Goal: Transaction & Acquisition: Purchase product/service

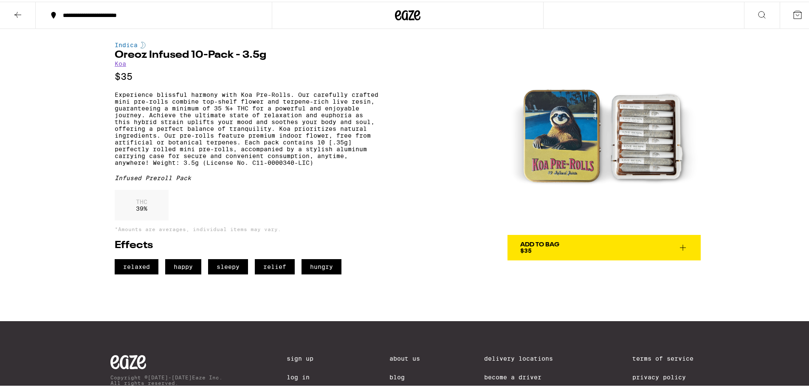
click at [202, 129] on p "Experience blissful harmony with Koa Pre-Rolls. Our carefully crafted mini pre-…" at bounding box center [247, 127] width 264 height 75
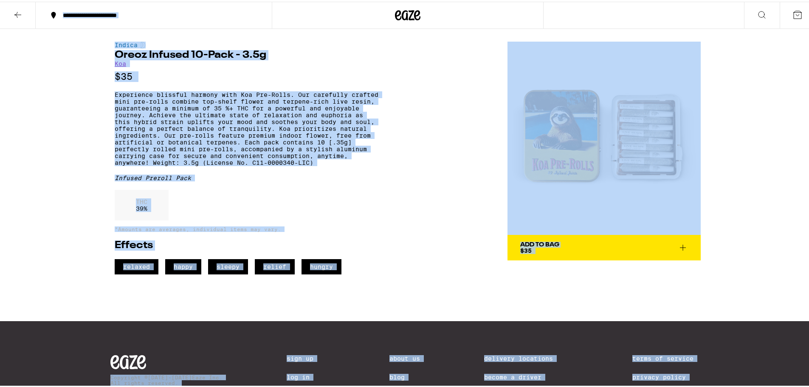
click at [86, 104] on div "**********" at bounding box center [407, 226] width 815 height 453
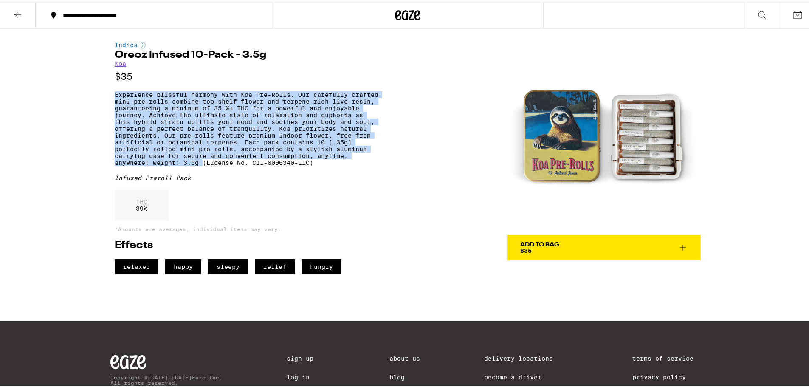
drag, startPoint x: 109, startPoint y: 93, endPoint x: 284, endPoint y: 171, distance: 192.2
click at [284, 171] on div "Indica Oreoz Infused 10-Pack - 3.5g Koa $35 Experience blissful harmony with Ko…" at bounding box center [407, 149] width 611 height 245
copy p "Experience blissful harmony with Koa Pre-Rolls. Our carefully crafted mini pre-…"
drag, startPoint x: 566, startPoint y: 104, endPoint x: 513, endPoint y: 180, distance: 92.9
click at [513, 180] on img at bounding box center [603, 136] width 193 height 193
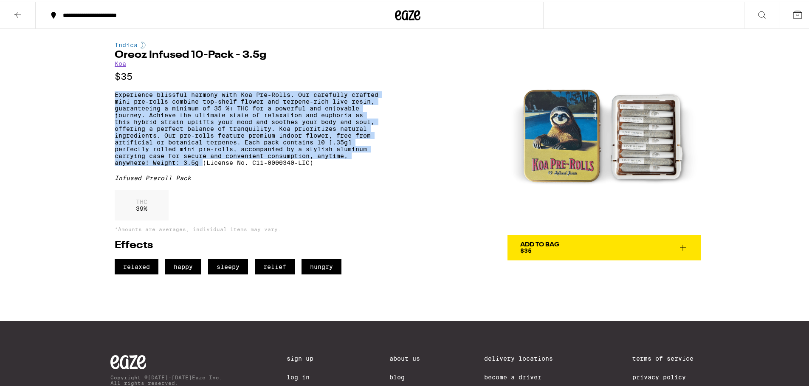
copy p "Experience blissful harmony with Koa Pre-Rolls. Our carefully crafted mini pre-…"
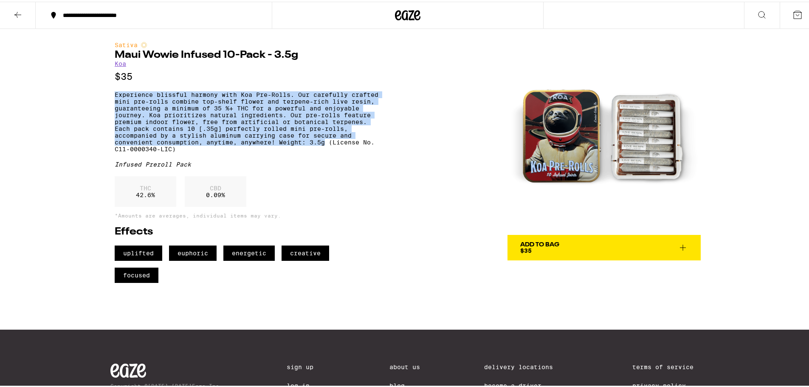
drag, startPoint x: 107, startPoint y: 95, endPoint x: 366, endPoint y: 149, distance: 264.3
click at [366, 149] on div "Sativa Maui Wowie Infused 10-Pack - 3.5g Koa $35 Experience blissful harmony wi…" at bounding box center [407, 154] width 611 height 254
copy p "Experience blissful harmony with Koa Pre-Rolls. Our carefully crafted mini pre-…"
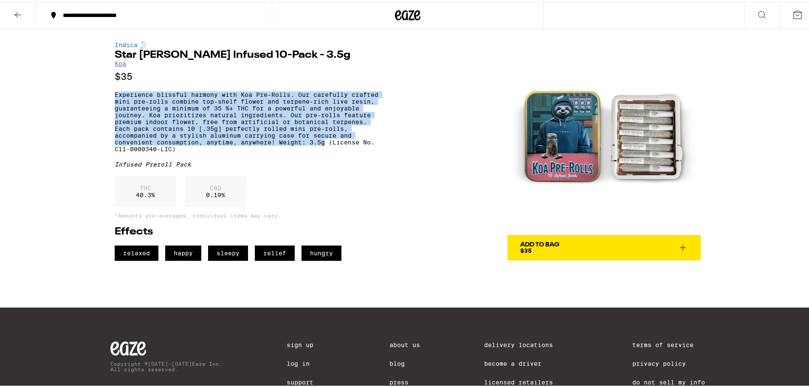
drag, startPoint x: 106, startPoint y: 96, endPoint x: 369, endPoint y: 154, distance: 268.6
click at [369, 154] on div "Indica Star [PERSON_NAME] Infused 10-Pack - 3.5g Koa $35 Experience blissful ha…" at bounding box center [407, 143] width 611 height 232
copy p "Experience blissful harmony with Koa Pre-Rolls. Our carefully crafted mini pre-…"
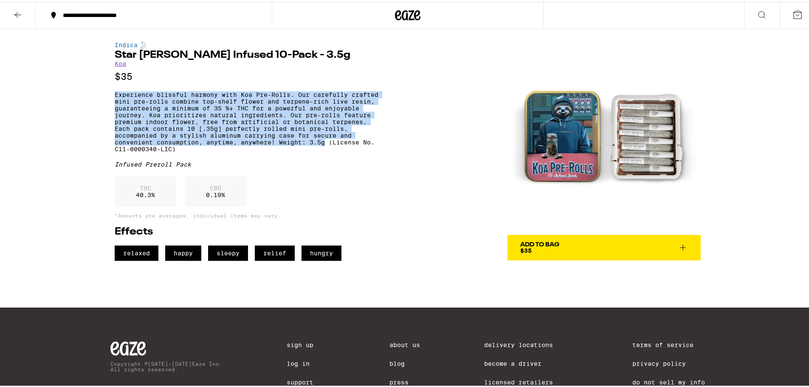
click at [762, 10] on button at bounding box center [762, 13] width 36 height 27
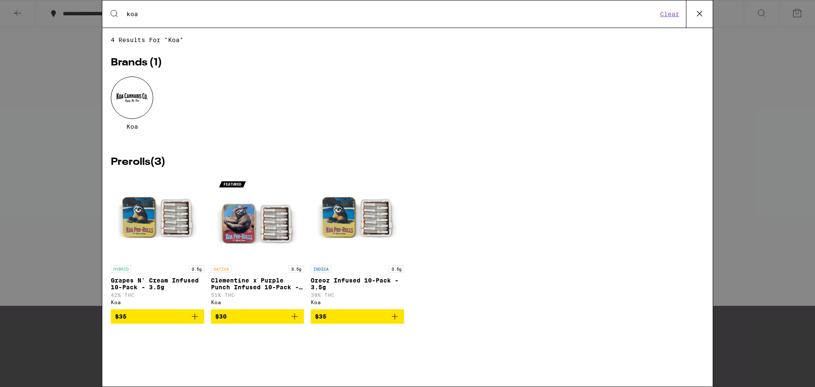
type input "koa"
click at [132, 92] on div at bounding box center [132, 97] width 42 height 42
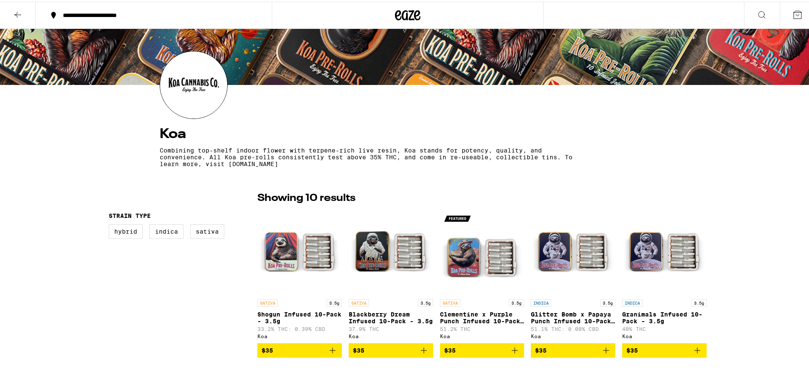
scroll to position [127, 0]
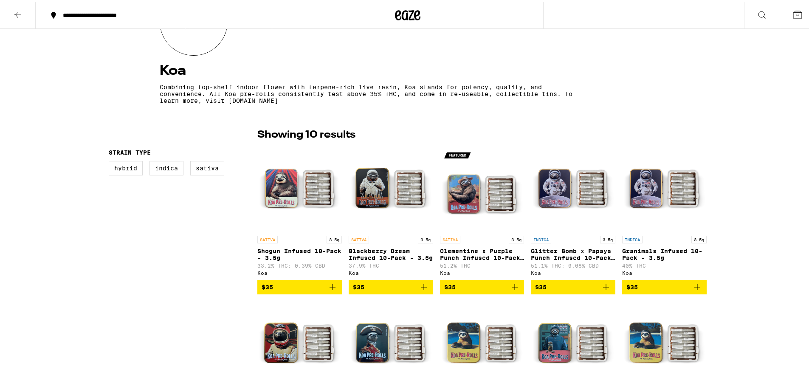
click at [402, 193] on img "Open page for Blackberry Dream Infused 10-Pack - 3.5g from Koa" at bounding box center [391, 187] width 84 height 85
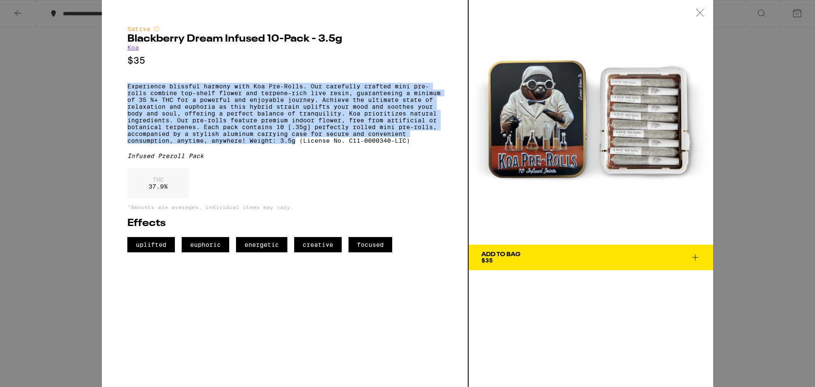
drag, startPoint x: 297, startPoint y: 154, endPoint x: 116, endPoint y: 81, distance: 194.9
click at [116, 81] on div "Sativa Blackberry Dream Infused 10-Pack - 3.5g Koa $35 Experience blissful harm…" at bounding box center [285, 193] width 367 height 387
copy p "Experience blissful harmony with Koa Pre-Rolls. Our carefully crafted mini pre-…"
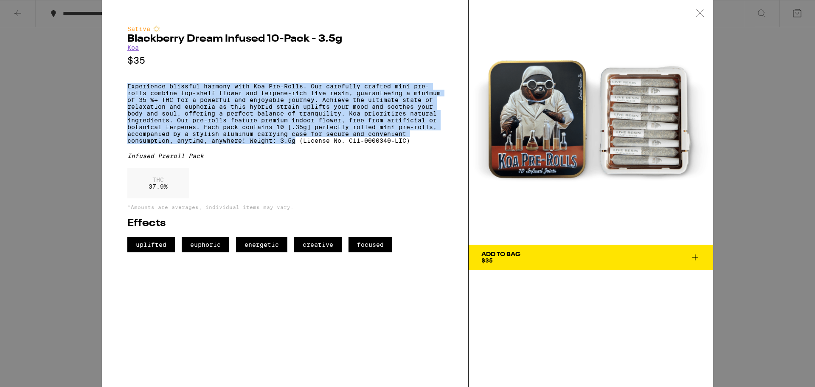
copy p "Experience blissful harmony with Koa Pre-Rolls. Our carefully crafted mini pre-…"
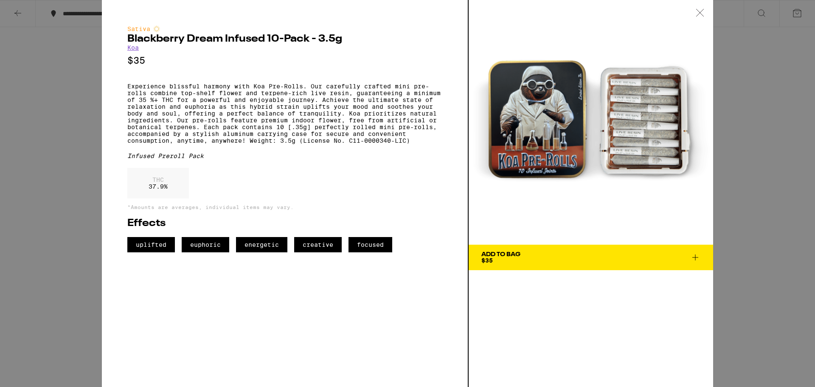
click at [70, 25] on div "Sativa Blackberry Dream Infused 10-Pack - 3.5g Koa $35 Experience blissful harm…" at bounding box center [407, 193] width 815 height 387
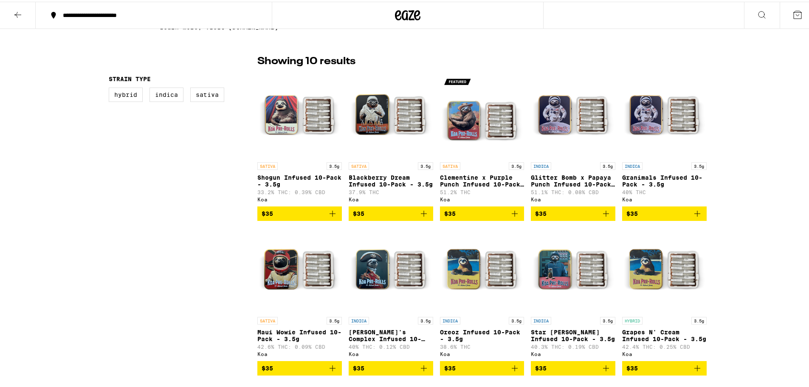
scroll to position [297, 0]
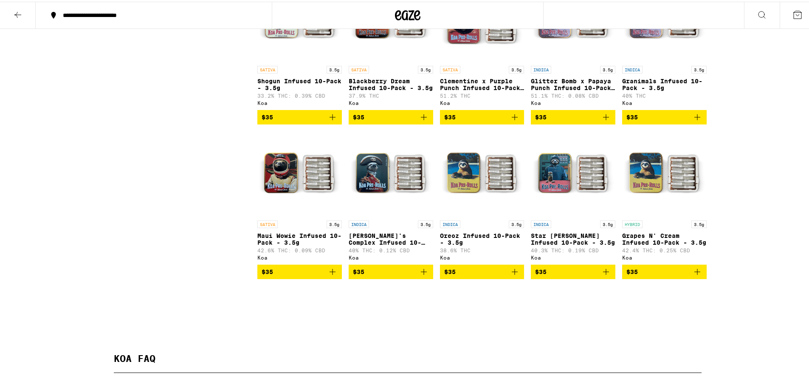
click at [387, 171] on img "Open page for Napoleon's Complex Infused 10-pack - 3.5g from Koa" at bounding box center [391, 172] width 84 height 85
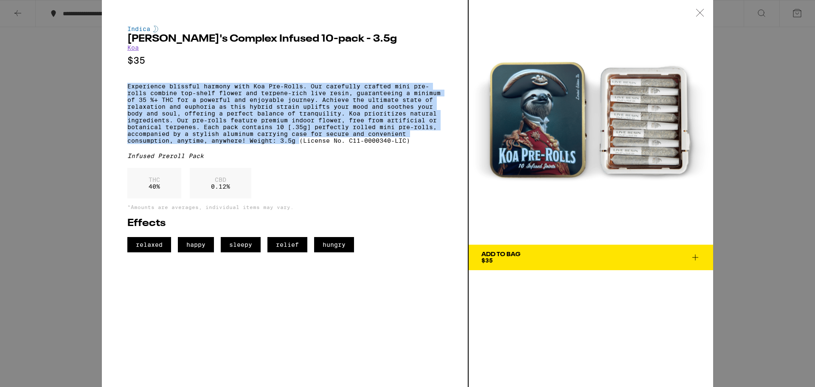
drag, startPoint x: 122, startPoint y: 87, endPoint x: 299, endPoint y: 150, distance: 187.6
click at [299, 150] on div "Indica Napoleon's Complex Infused 10-pack - 3.5g Koa $35 Experience blissful ha…" at bounding box center [285, 193] width 367 height 387
copy p "Experience blissful harmony with Koa Pre-Rolls. Our carefully crafted mini pre-…"
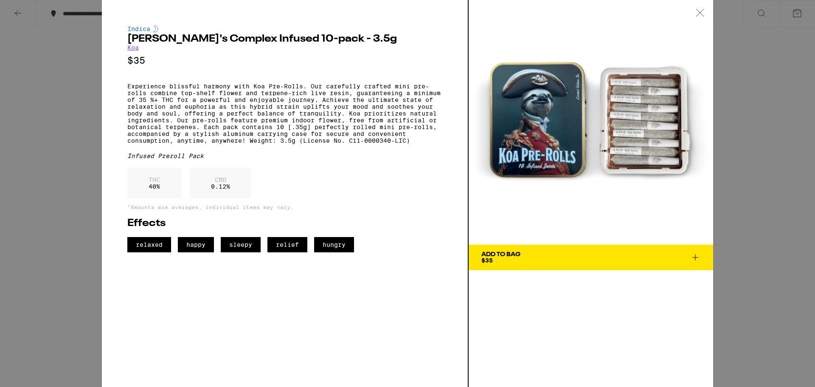
drag, startPoint x: 24, startPoint y: 58, endPoint x: 10, endPoint y: 22, distance: 38.5
click at [22, 56] on div "Indica Napoleon's Complex Infused 10-pack - 3.5g Koa $35 Experience blissful ha…" at bounding box center [407, 193] width 815 height 387
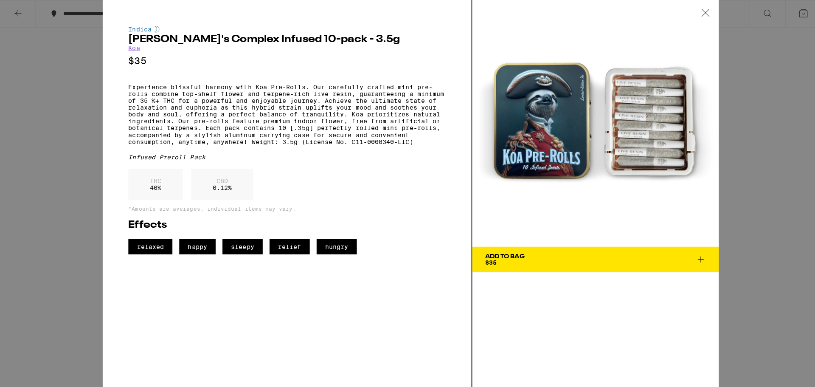
scroll to position [127, 0]
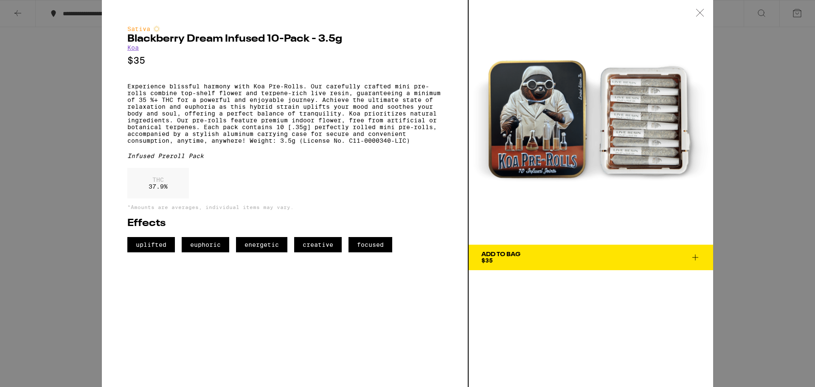
click at [31, 169] on div "Sativa Blackberry Dream Infused 10-Pack - 3.5g Koa $35 Experience blissful harm…" at bounding box center [407, 193] width 815 height 387
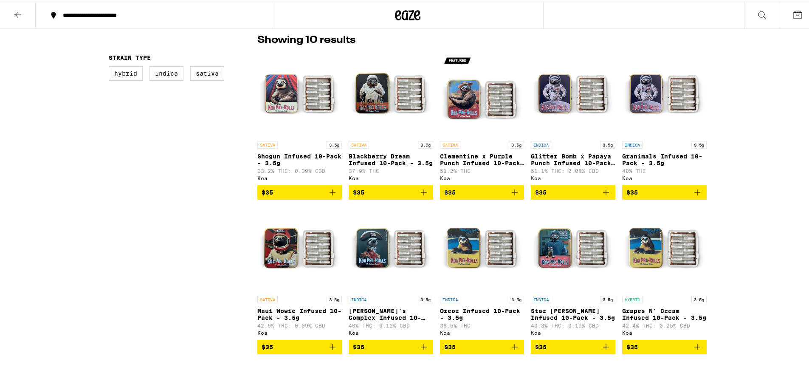
scroll to position [225, 0]
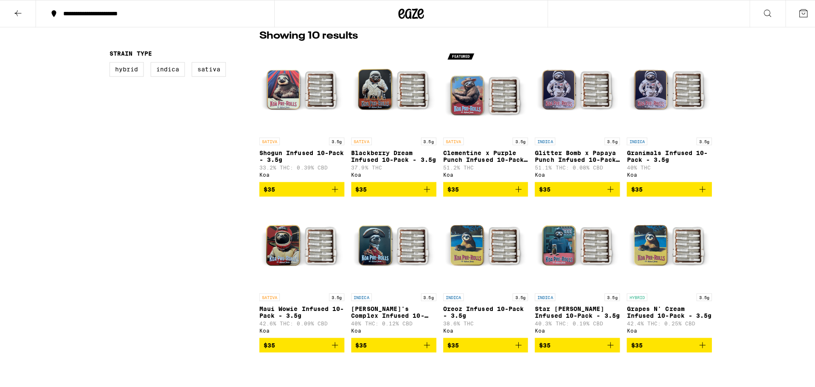
scroll to position [183, 0]
